Goal: Find specific page/section: Find specific page/section

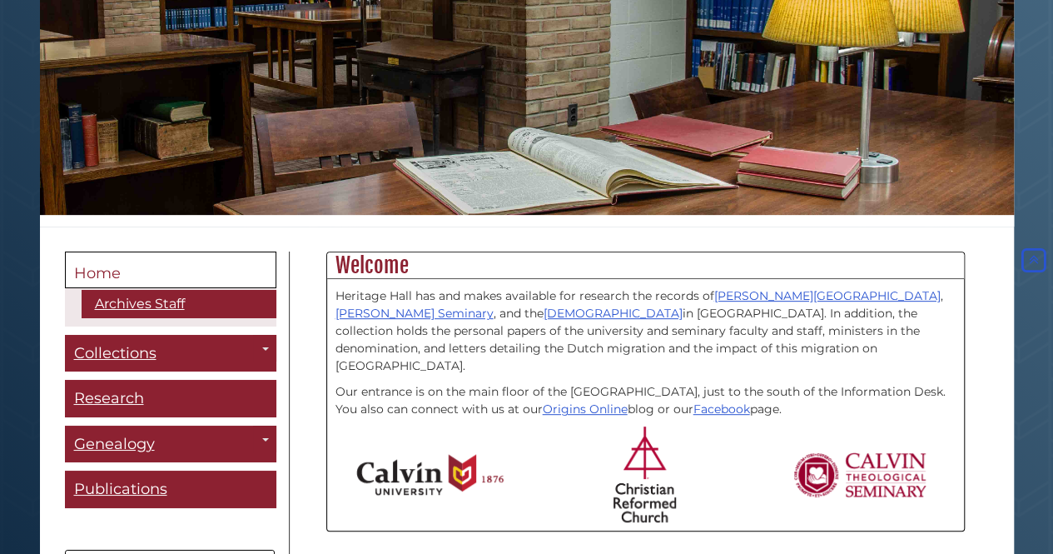
scroll to position [289, 0]
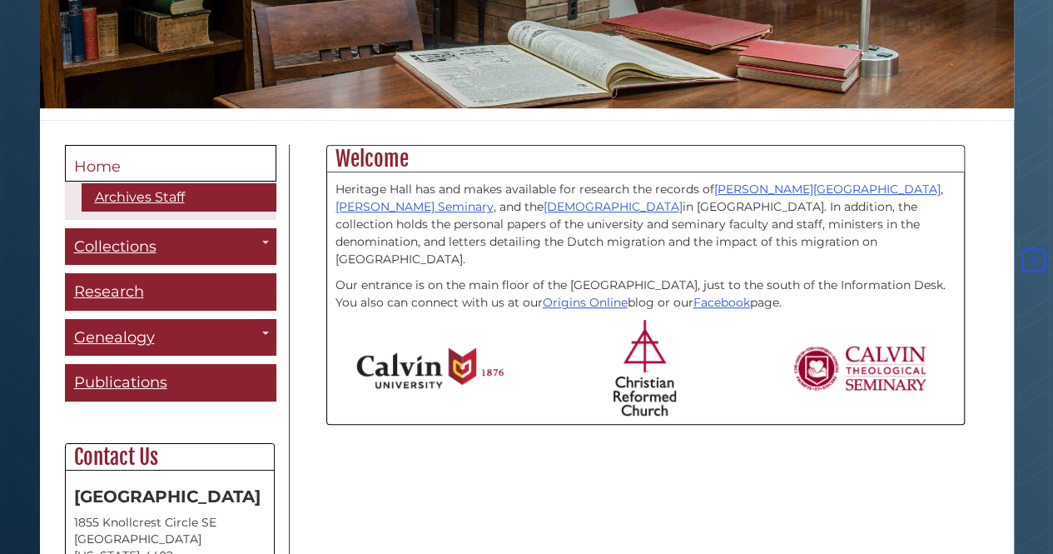
scroll to position [316, 0]
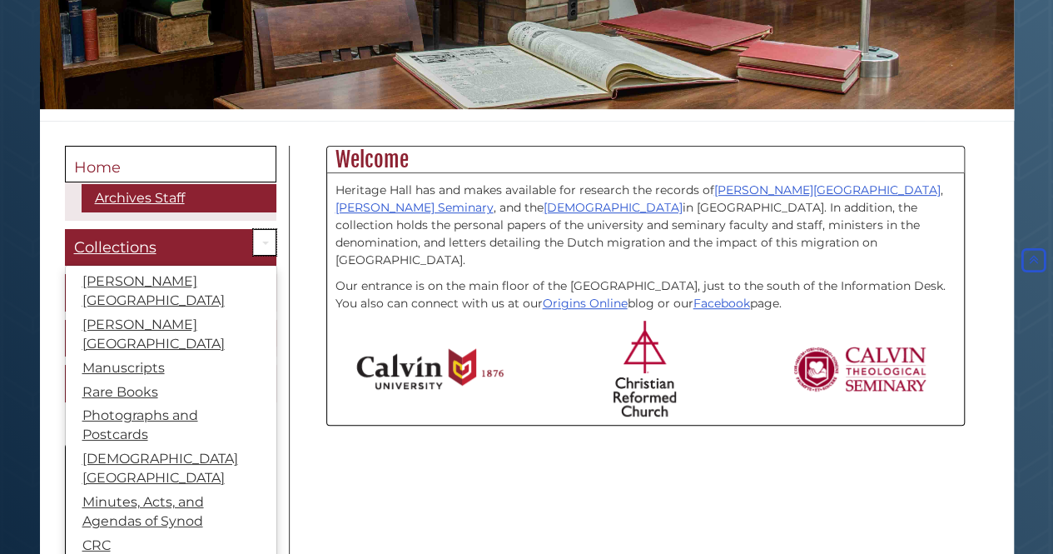
click at [253, 242] on link "Toggle Dropdown" at bounding box center [264, 242] width 23 height 27
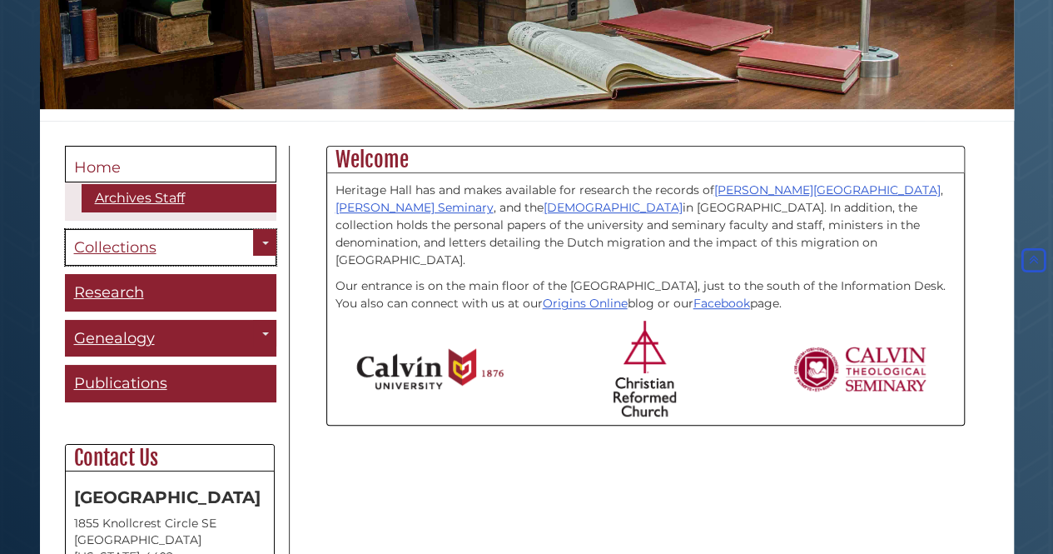
click at [110, 246] on span "Collections" at bounding box center [115, 247] width 82 height 18
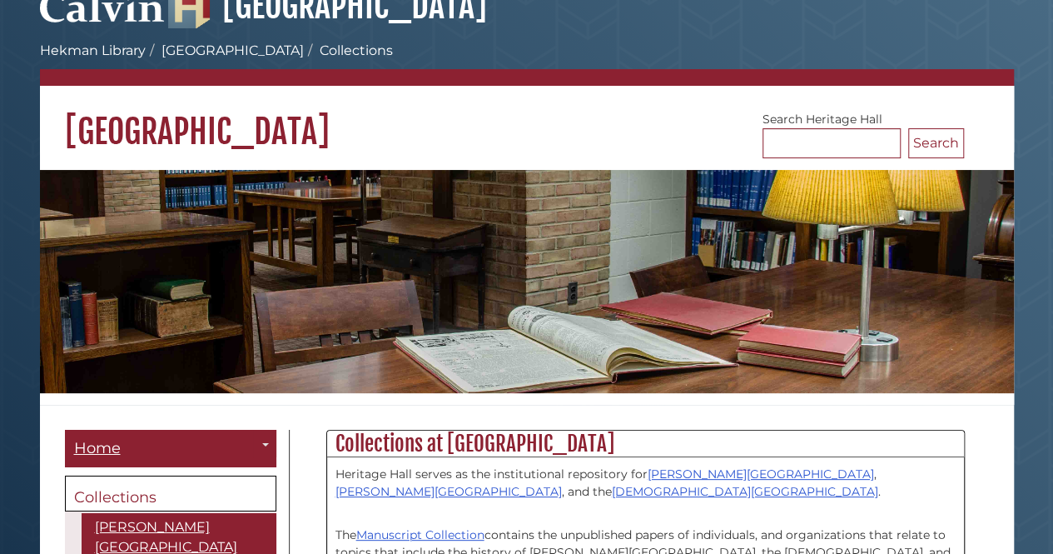
scroll to position [34, 0]
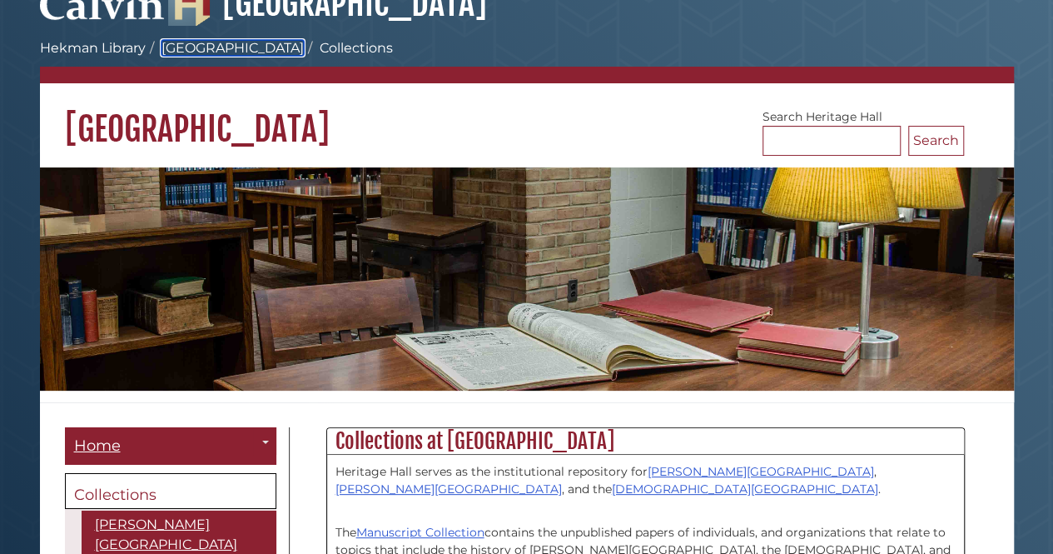
click at [240, 41] on link "[GEOGRAPHIC_DATA]" at bounding box center [233, 48] width 142 height 16
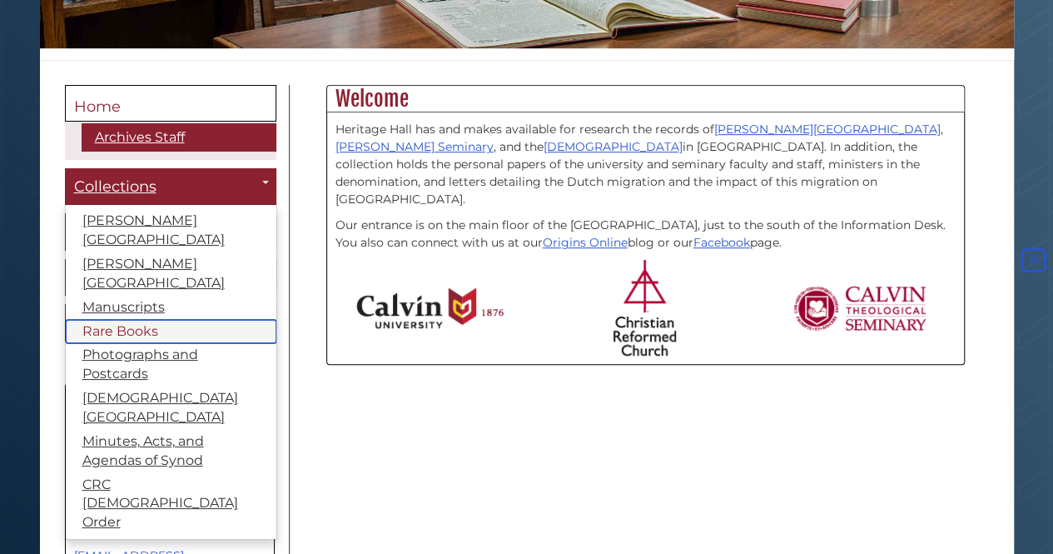
click at [162, 320] on link "Rare Books" at bounding box center [171, 332] width 211 height 24
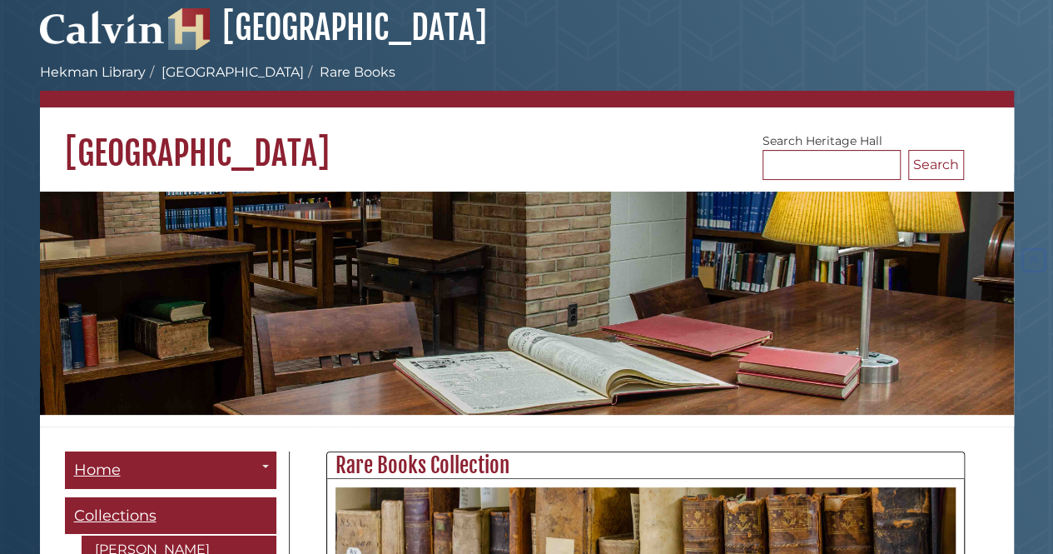
scroll to position [7, 0]
